Goal: Task Accomplishment & Management: Use online tool/utility

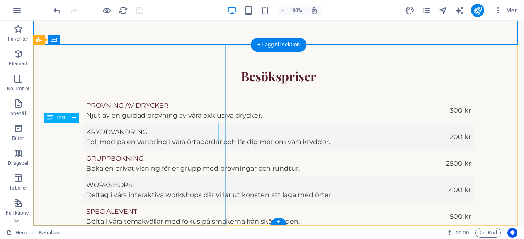
scroll to position [1585, 0]
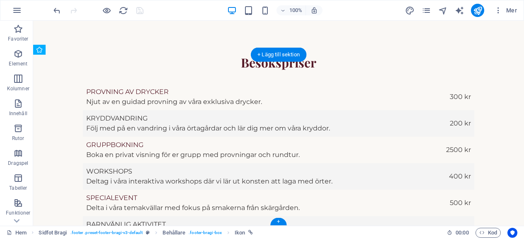
scroll to position [1575, 0]
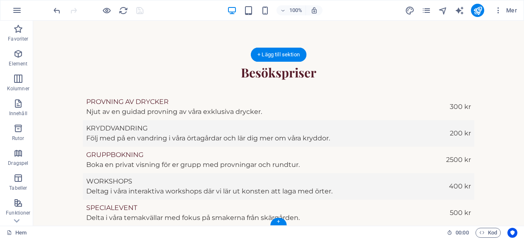
drag, startPoint x: 79, startPoint y: 180, endPoint x: 44, endPoint y: 188, distance: 36.0
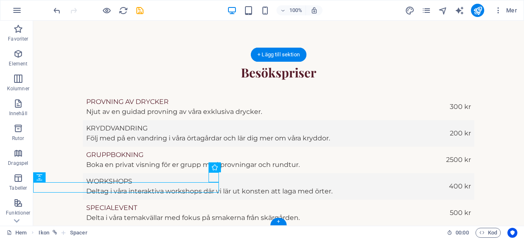
drag, startPoint x: 44, startPoint y: 188, endPoint x: 48, endPoint y: 186, distance: 4.3
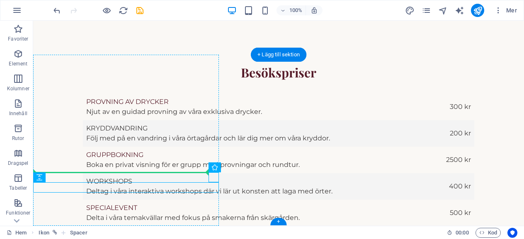
drag, startPoint x: 66, startPoint y: 188, endPoint x: 72, endPoint y: 176, distance: 13.4
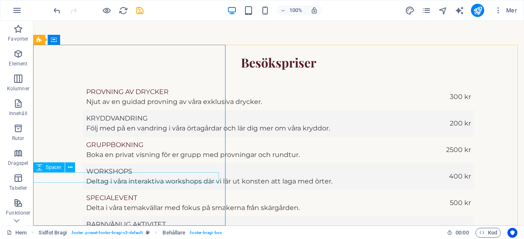
click at [37, 169] on icon at bounding box center [39, 168] width 6 height 10
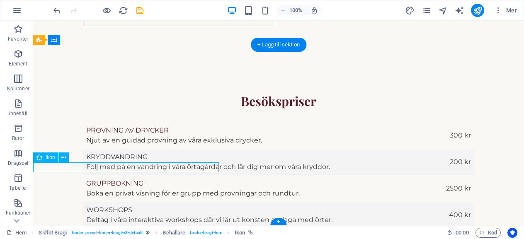
select select "xMidYMid"
select select "px"
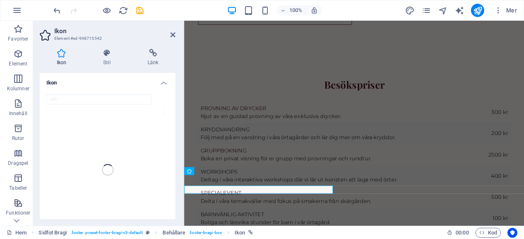
scroll to position [1520, 0]
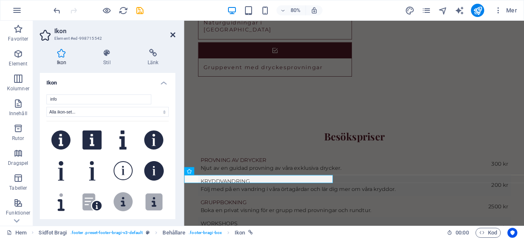
click at [172, 32] on icon at bounding box center [172, 35] width 5 height 7
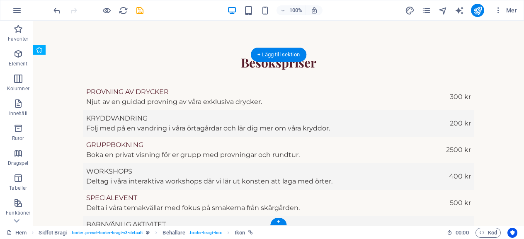
scroll to position [1575, 0]
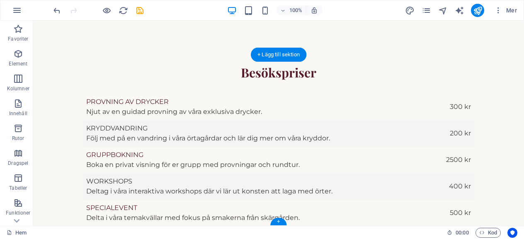
drag, startPoint x: 77, startPoint y: 179, endPoint x: 43, endPoint y: 184, distance: 34.5
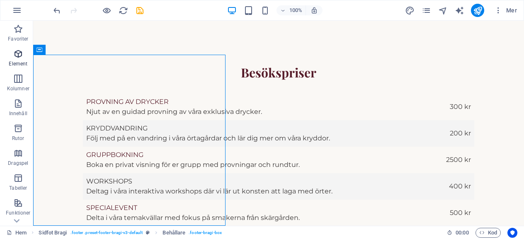
click at [18, 55] on icon "button" at bounding box center [18, 54] width 10 height 10
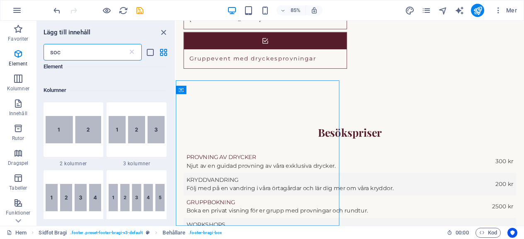
scroll to position [0, 0]
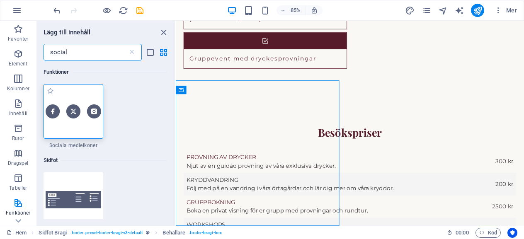
type input "social"
click at [62, 111] on img at bounding box center [74, 111] width 56 height 14
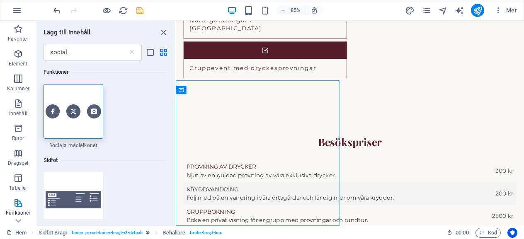
scroll to position [1571, 0]
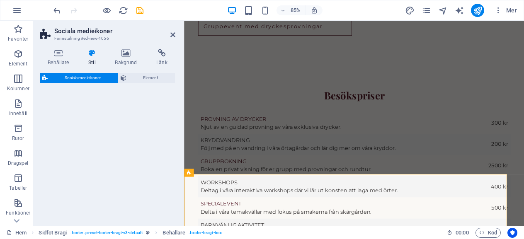
select select "rem"
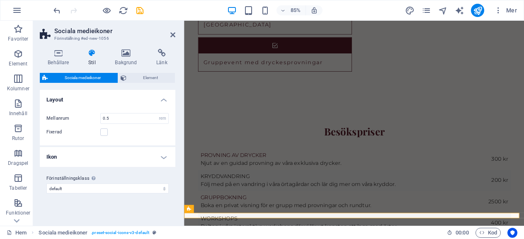
click at [81, 100] on div "Sociala medieikoner Element Layout Hur detta element expanderar inom layouten (…" at bounding box center [108, 146] width 136 height 146
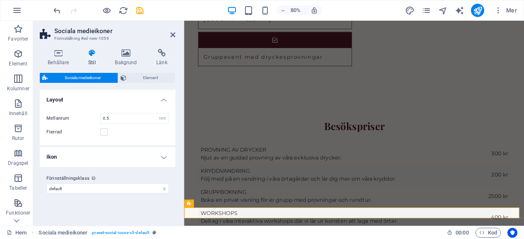
click at [81, 100] on h4 "Layout" at bounding box center [108, 97] width 136 height 15
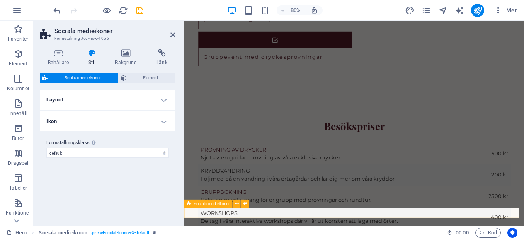
click at [173, 35] on icon at bounding box center [172, 35] width 5 height 7
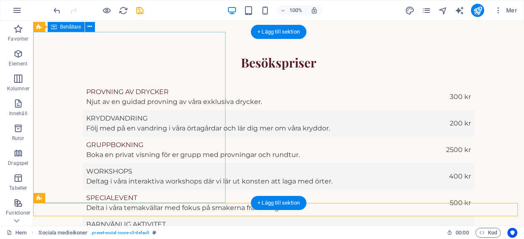
scroll to position [1597, 0]
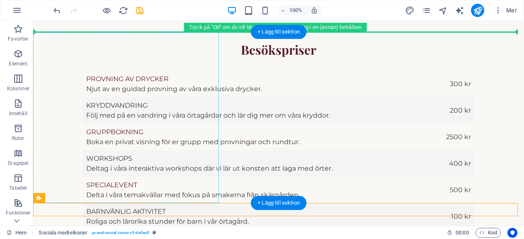
drag, startPoint x: 107, startPoint y: 217, endPoint x: 103, endPoint y: 75, distance: 141.8
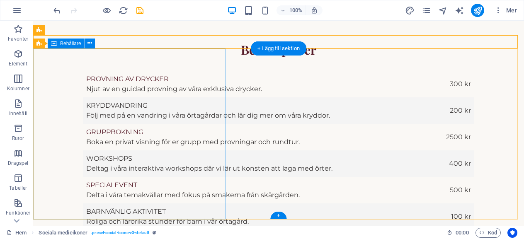
scroll to position [1594, 0]
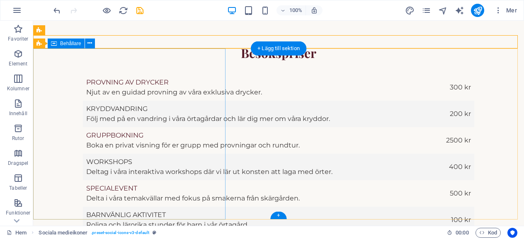
drag, startPoint x: 72, startPoint y: 36, endPoint x: 85, endPoint y: 67, distance: 33.9
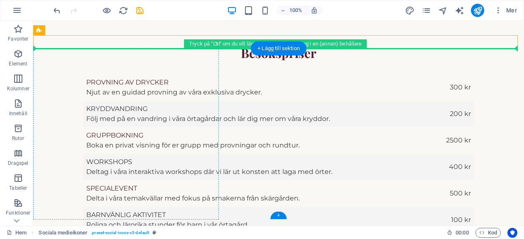
drag, startPoint x: 121, startPoint y: 50, endPoint x: 184, endPoint y: 90, distance: 74.2
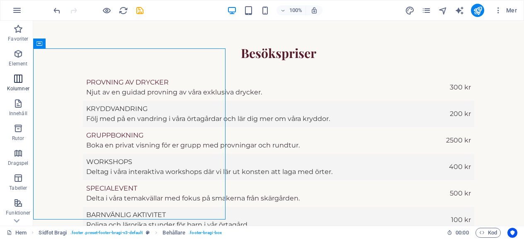
click at [22, 78] on icon "button" at bounding box center [18, 79] width 10 height 10
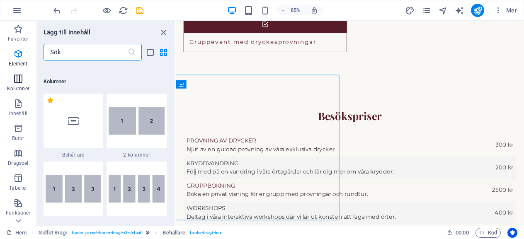
scroll to position [410, 0]
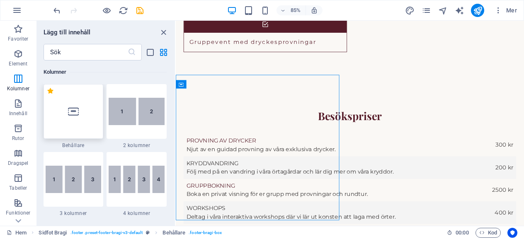
click at [69, 113] on icon at bounding box center [73, 111] width 11 height 11
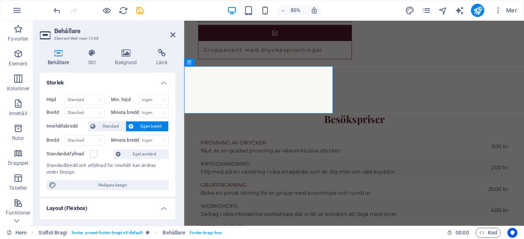
scroll to position [1585, 0]
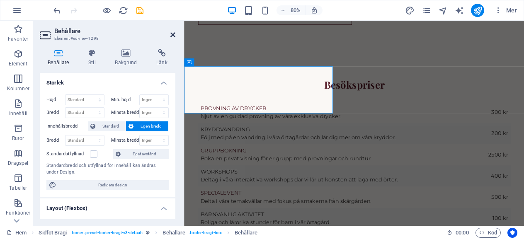
click at [174, 32] on icon at bounding box center [172, 35] width 5 height 7
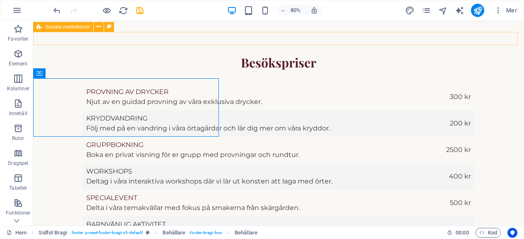
scroll to position [1597, 0]
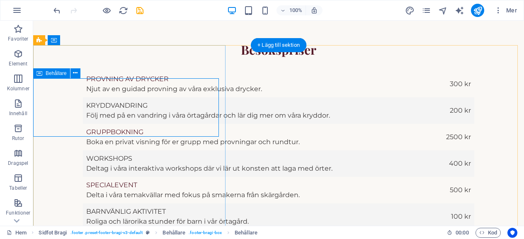
drag, startPoint x: 89, startPoint y: 49, endPoint x: 103, endPoint y: 115, distance: 67.8
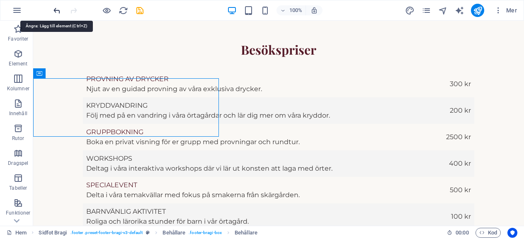
click at [56, 10] on icon "undo" at bounding box center [57, 11] width 10 height 10
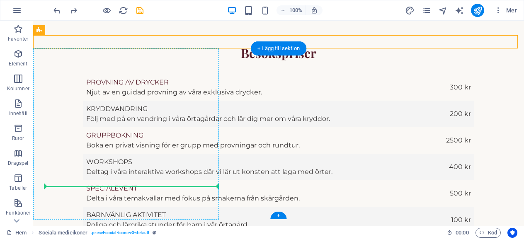
drag, startPoint x: 70, startPoint y: 52, endPoint x: 107, endPoint y: 185, distance: 138.3
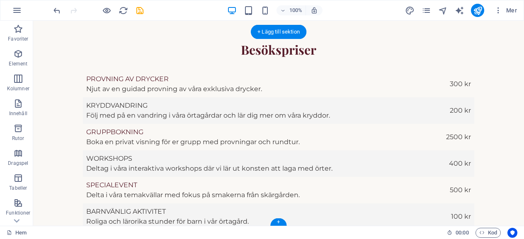
scroll to position [1588, 0]
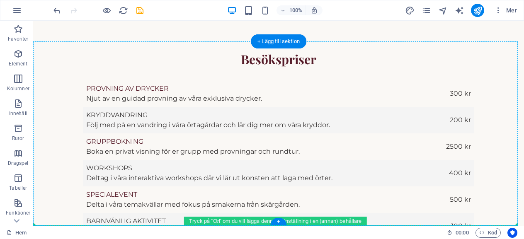
drag, startPoint x: 78, startPoint y: 194, endPoint x: 75, endPoint y: 201, distance: 7.1
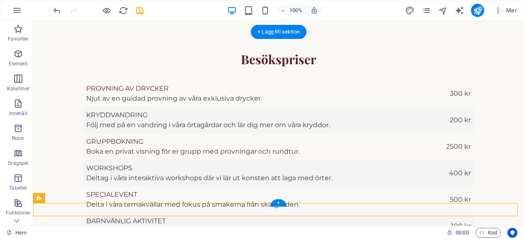
scroll to position [1597, 0]
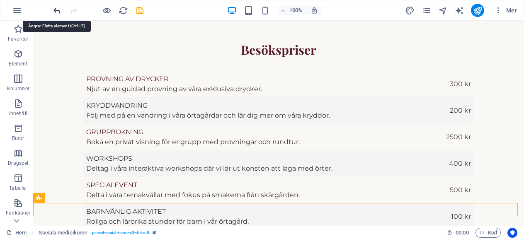
click at [57, 8] on icon "undo" at bounding box center [57, 11] width 10 height 10
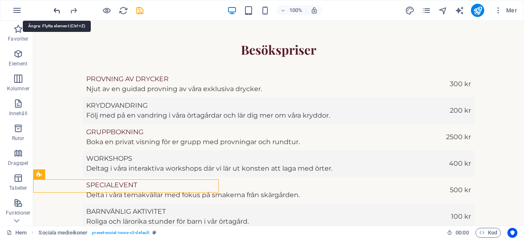
scroll to position [1588, 0]
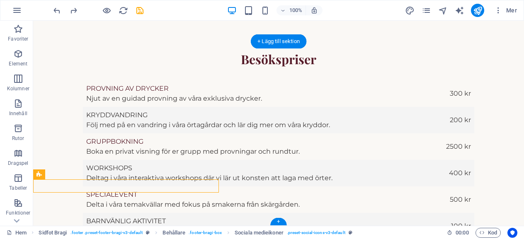
drag, startPoint x: 95, startPoint y: 198, endPoint x: 68, endPoint y: 184, distance: 29.9
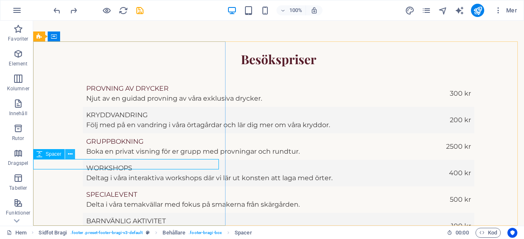
click at [70, 152] on icon at bounding box center [70, 154] width 5 height 9
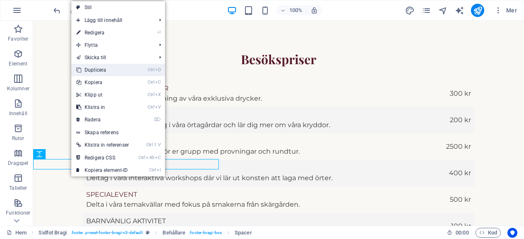
click at [100, 73] on link "Ctrl D Duplicera" at bounding box center [102, 70] width 63 height 12
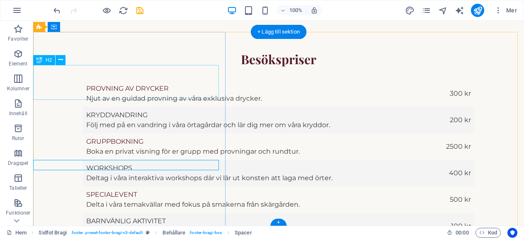
scroll to position [1597, 0]
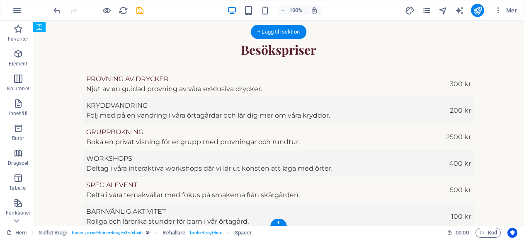
drag, startPoint x: 94, startPoint y: 178, endPoint x: 64, endPoint y: 177, distance: 30.3
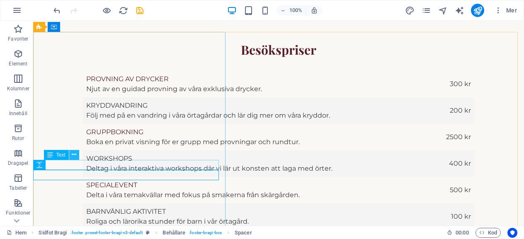
click at [76, 156] on button at bounding box center [74, 155] width 10 height 10
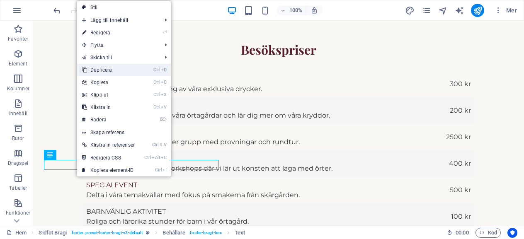
click at [100, 67] on link "Ctrl D Duplicera" at bounding box center [108, 70] width 63 height 12
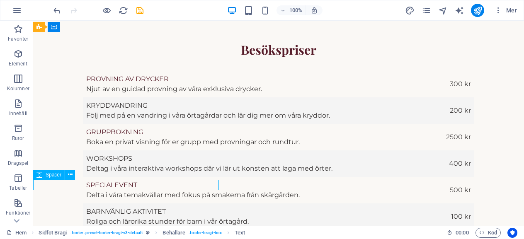
scroll to position [1599, 0]
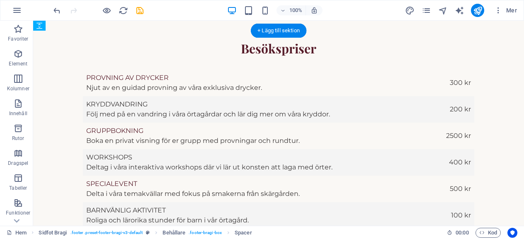
drag, startPoint x: 90, startPoint y: 194, endPoint x: 60, endPoint y: 173, distance: 36.2
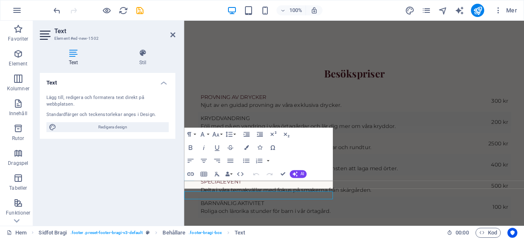
scroll to position [1544, 0]
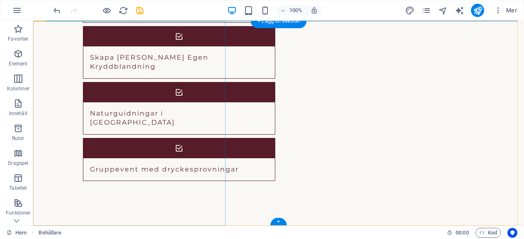
scroll to position [1608, 0]
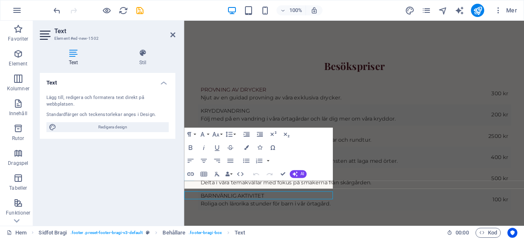
scroll to position [1544, 0]
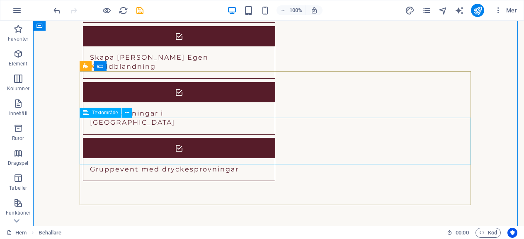
scroll to position [1608, 0]
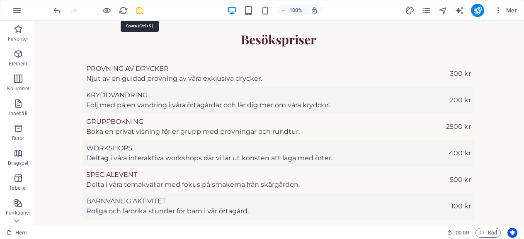
click at [141, 8] on icon "save" at bounding box center [140, 11] width 10 height 10
checkbox input "false"
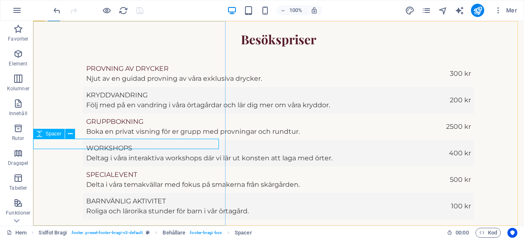
click at [52, 135] on span "Spacer" at bounding box center [54, 133] width 16 height 5
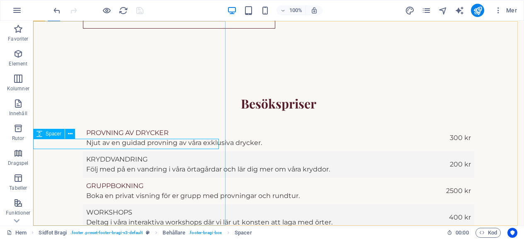
select select "px"
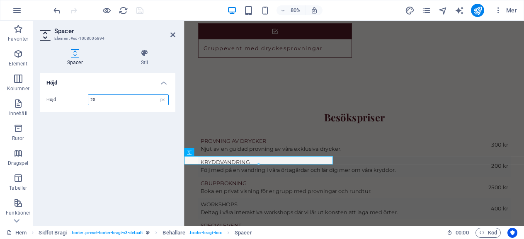
click at [94, 98] on input "25" at bounding box center [128, 100] width 80 height 10
type input "2"
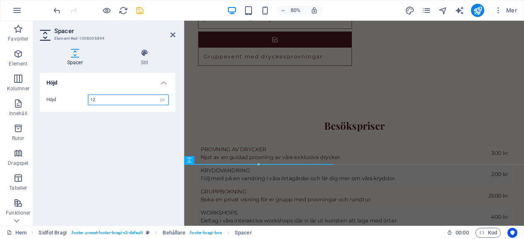
scroll to position [1538, 0]
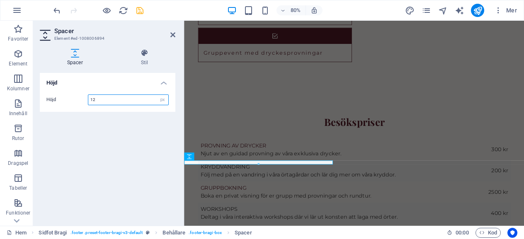
type input "12"
click at [170, 32] on h2 "Spacer" at bounding box center [114, 30] width 121 height 7
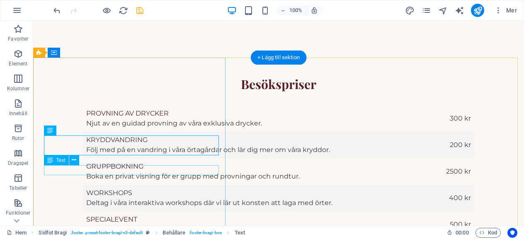
scroll to position [1603, 0]
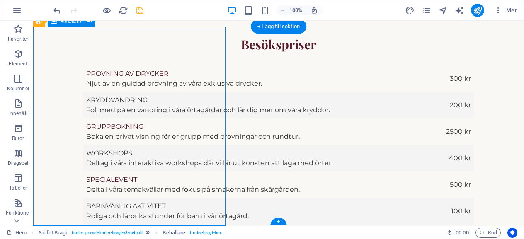
select select "px"
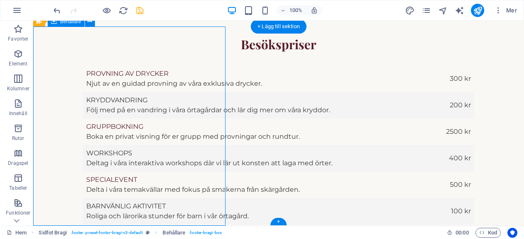
select select "px"
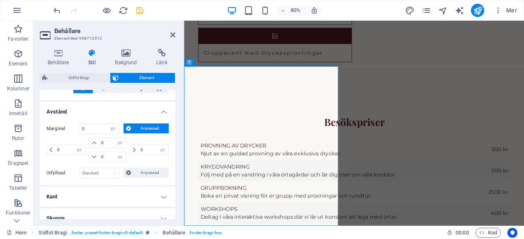
scroll to position [146, 0]
click at [60, 149] on input "0" at bounding box center [70, 151] width 30 height 10
type input "5"
select select "DISABLED_OPTION_VALUE"
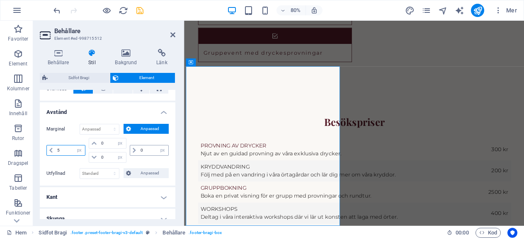
type input "5"
click at [143, 148] on input "0" at bounding box center [153, 151] width 30 height 10
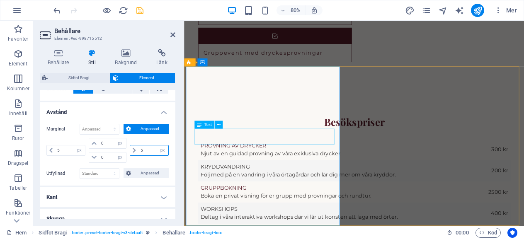
type input "5"
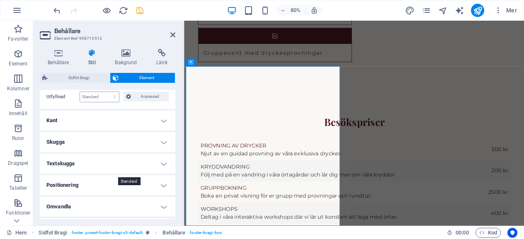
scroll to position [222, 0]
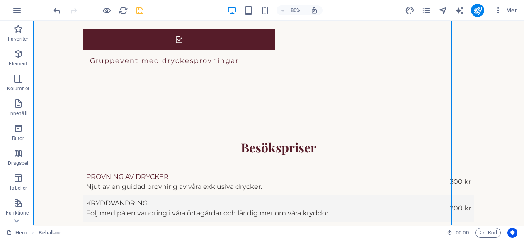
scroll to position [1391, 0]
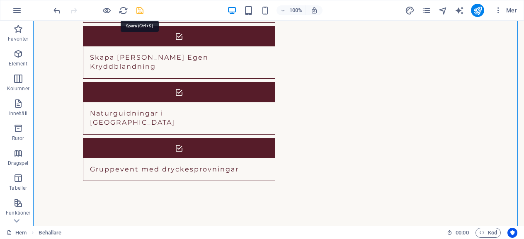
click at [140, 10] on icon "save" at bounding box center [140, 11] width 10 height 10
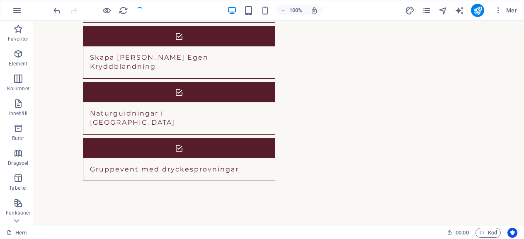
checkbox input "false"
